Goal: Task Accomplishment & Management: Manage account settings

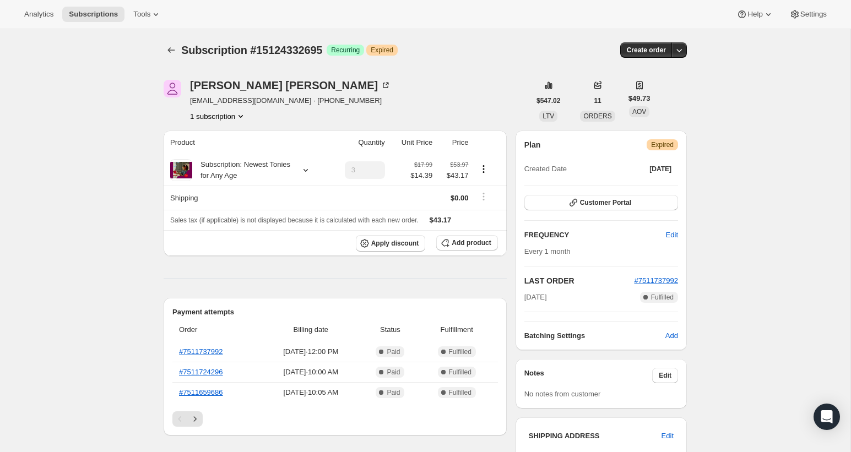
click at [686, 50] on button "button" at bounding box center [679, 49] width 15 height 15
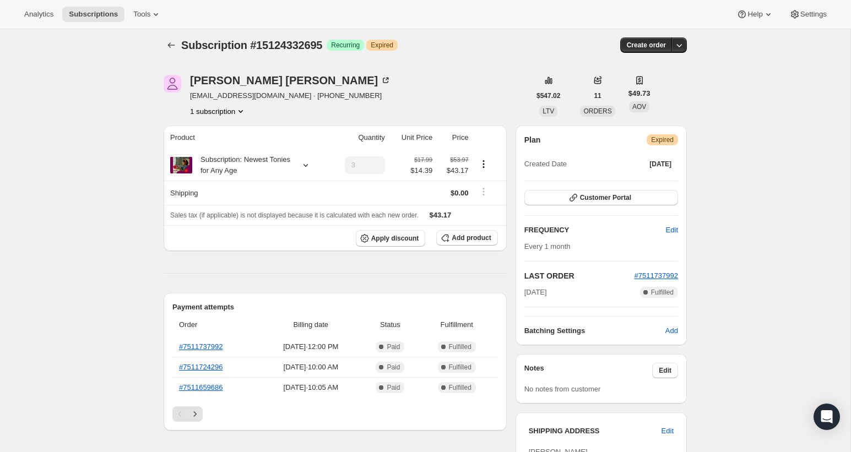
scroll to position [7, 0]
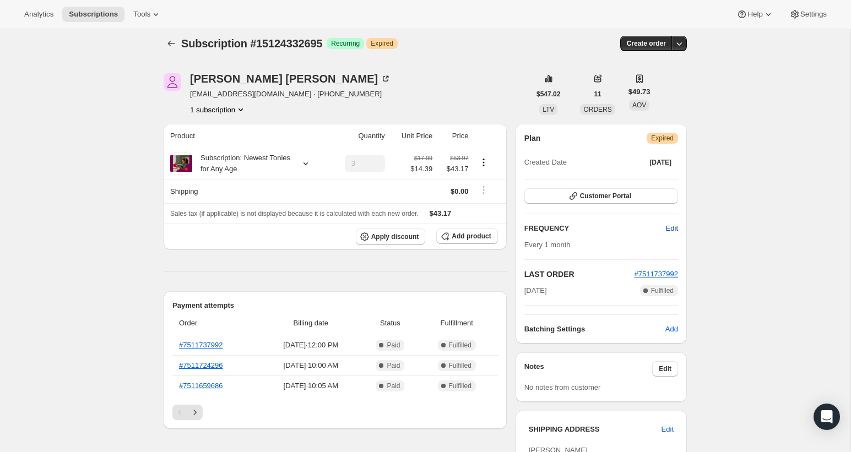
click at [666, 227] on span "Edit" at bounding box center [672, 228] width 12 height 11
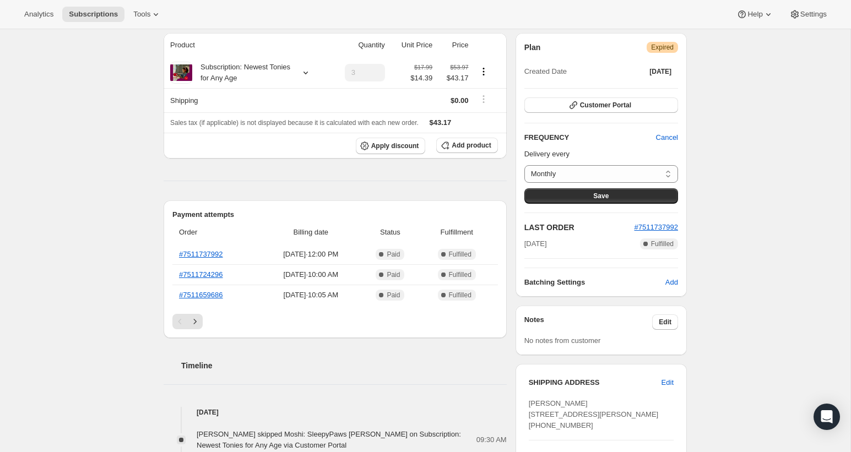
scroll to position [0, 0]
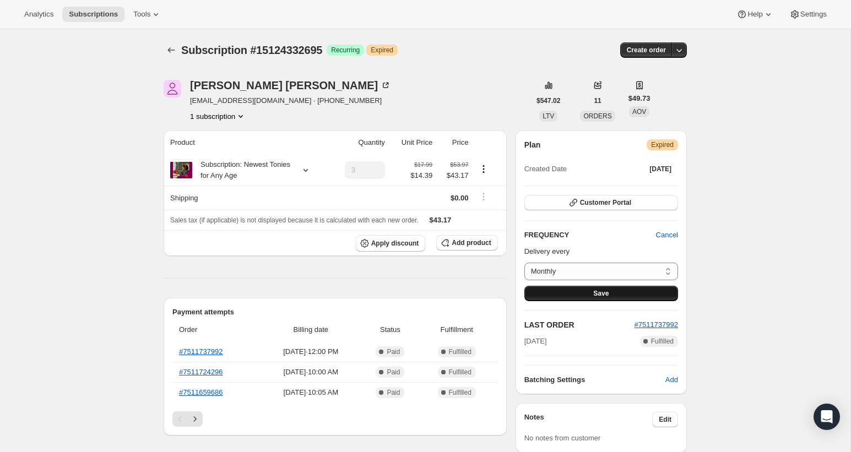
click at [603, 296] on span "Save" at bounding box center [601, 293] width 15 height 9
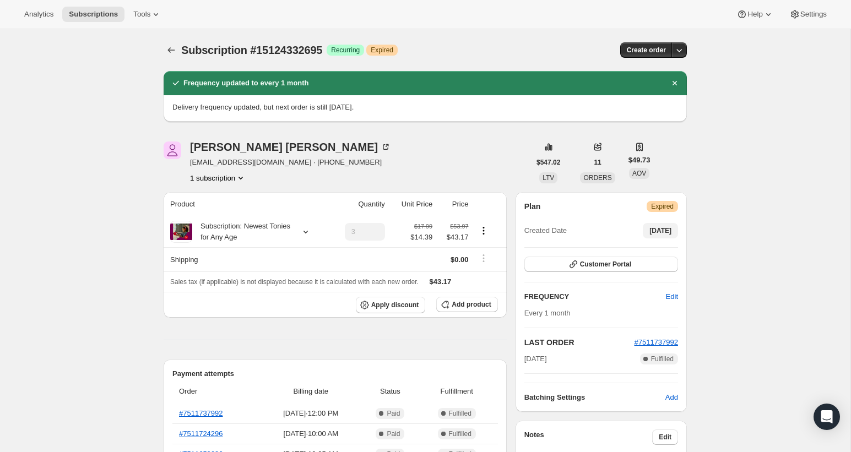
click at [655, 225] on button "[DATE]" at bounding box center [660, 230] width 35 height 15
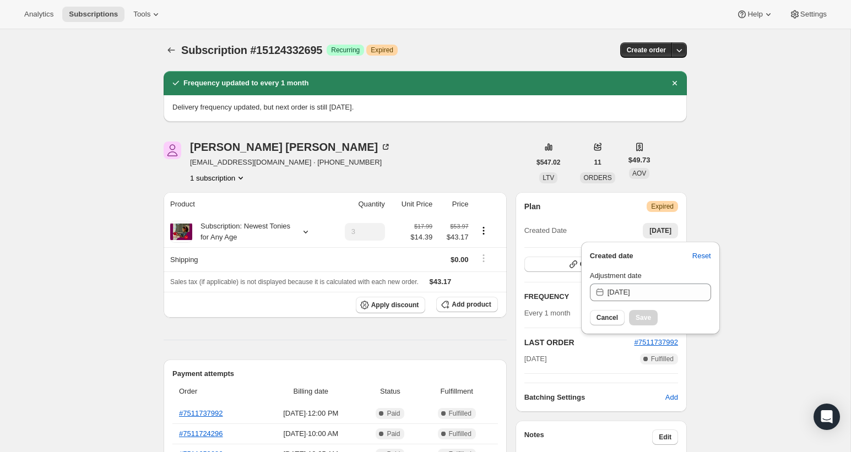
click at [607, 316] on span "Cancel" at bounding box center [607, 318] width 21 height 9
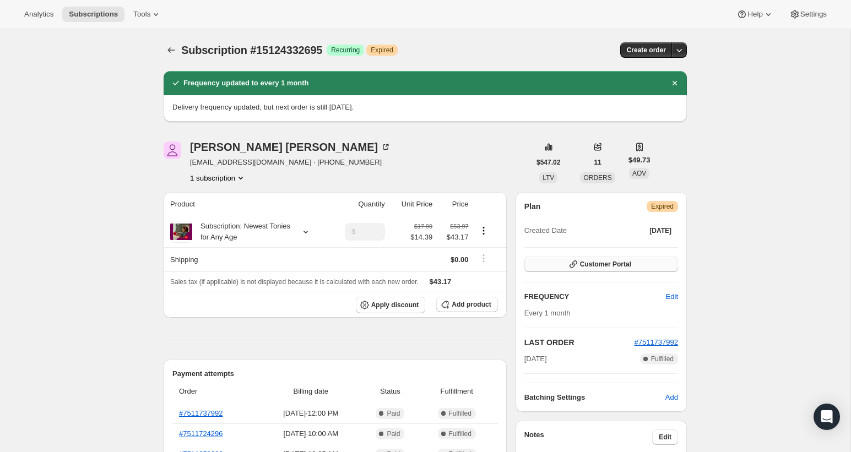
click at [597, 266] on span "Customer Portal" at bounding box center [605, 264] width 51 height 9
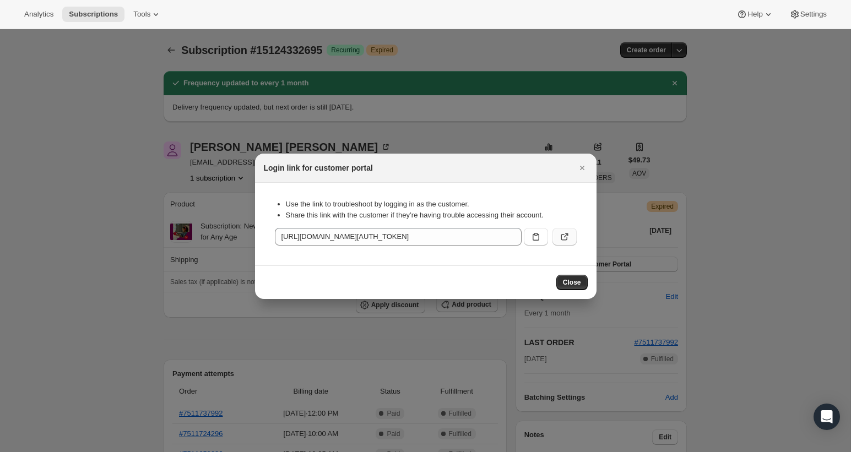
click at [567, 239] on icon ":r4j:" at bounding box center [564, 237] width 7 height 7
click at [586, 167] on icon "Close" at bounding box center [582, 168] width 11 height 11
